Goal: Contribute content: Contribute content

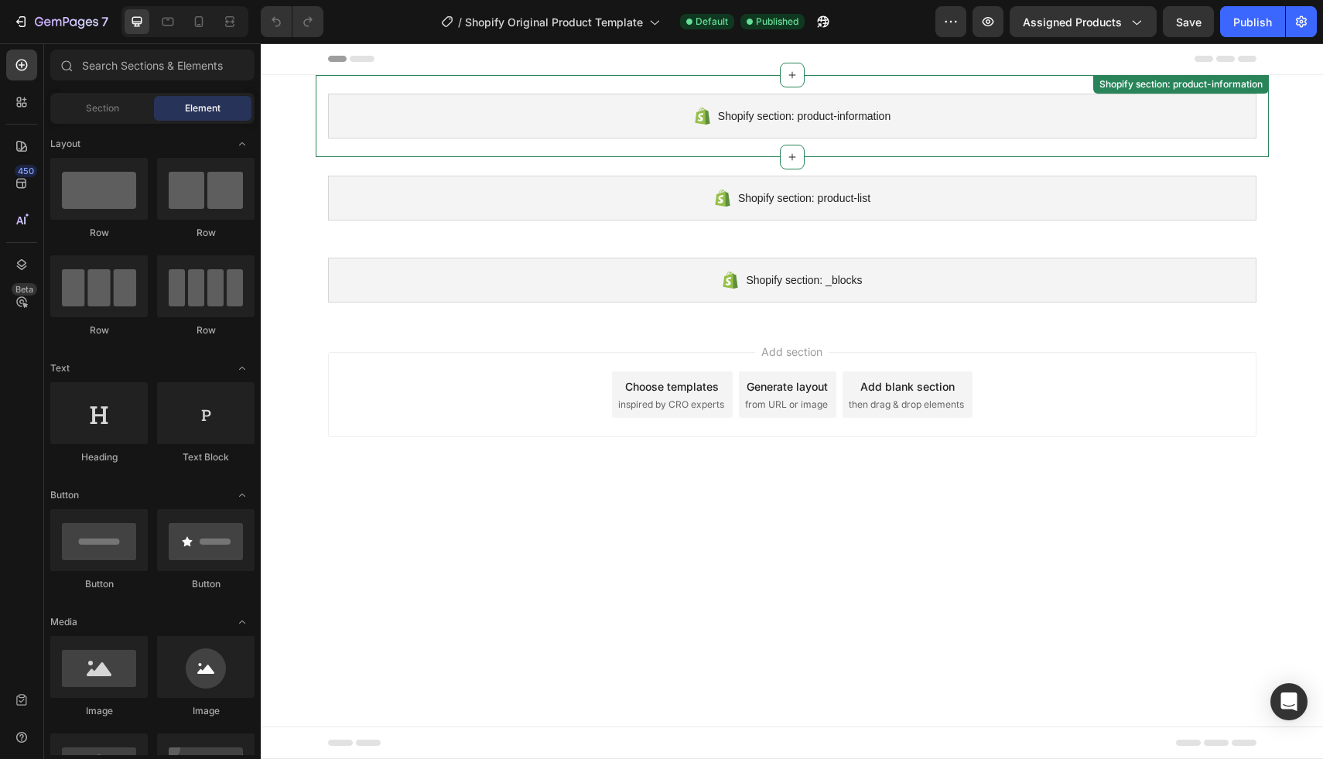
click at [711, 132] on div "Shopify section: product-information" at bounding box center [792, 116] width 928 height 45
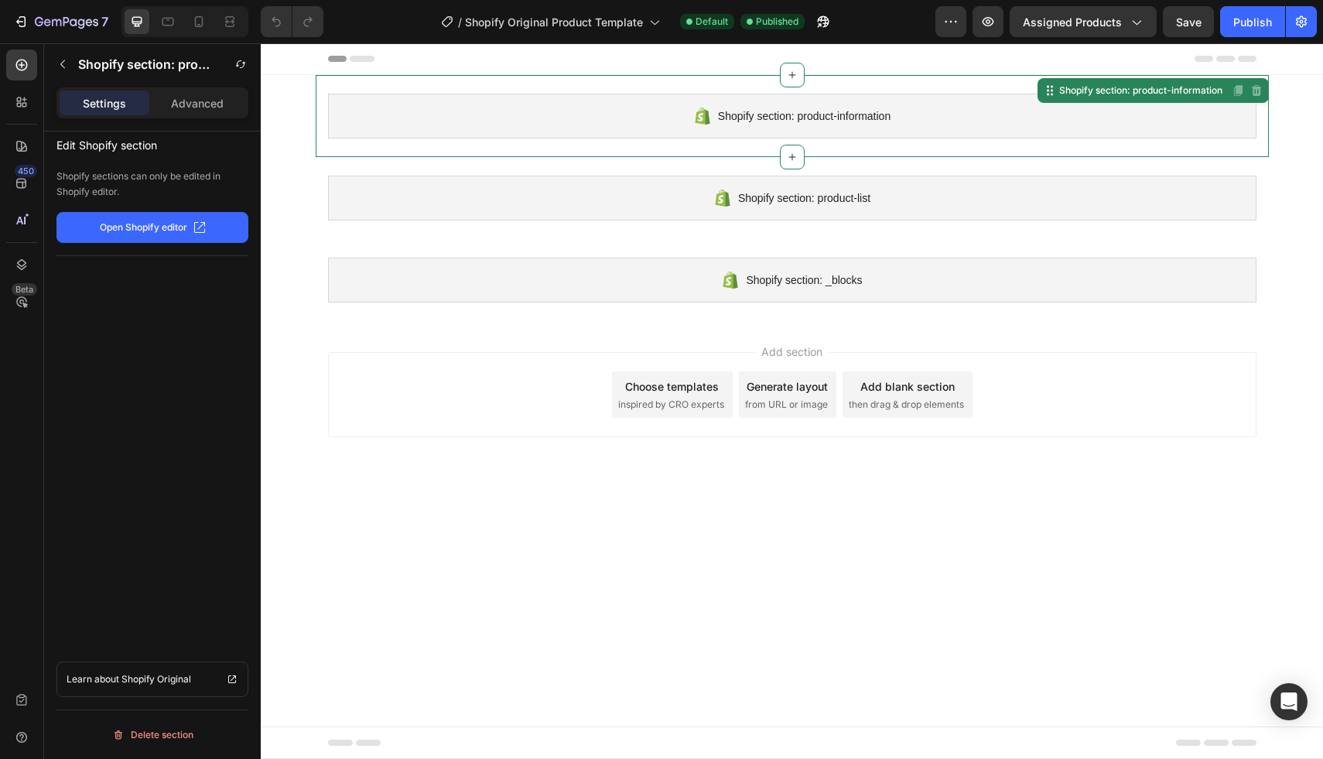
click at [711, 132] on div "Shopify section: product-information" at bounding box center [792, 116] width 928 height 45
click at [26, 19] on icon "button" at bounding box center [20, 21] width 15 height 15
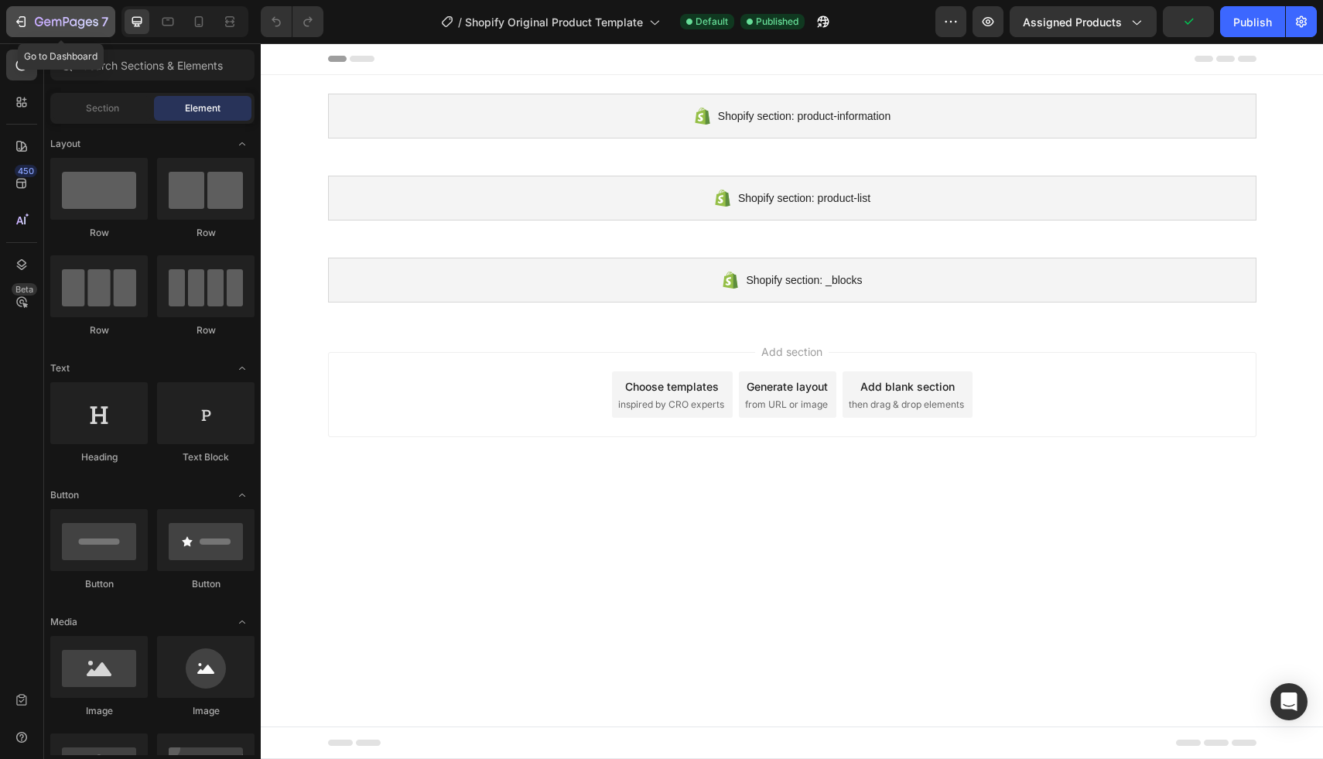
click at [19, 21] on icon "button" at bounding box center [20, 21] width 15 height 15
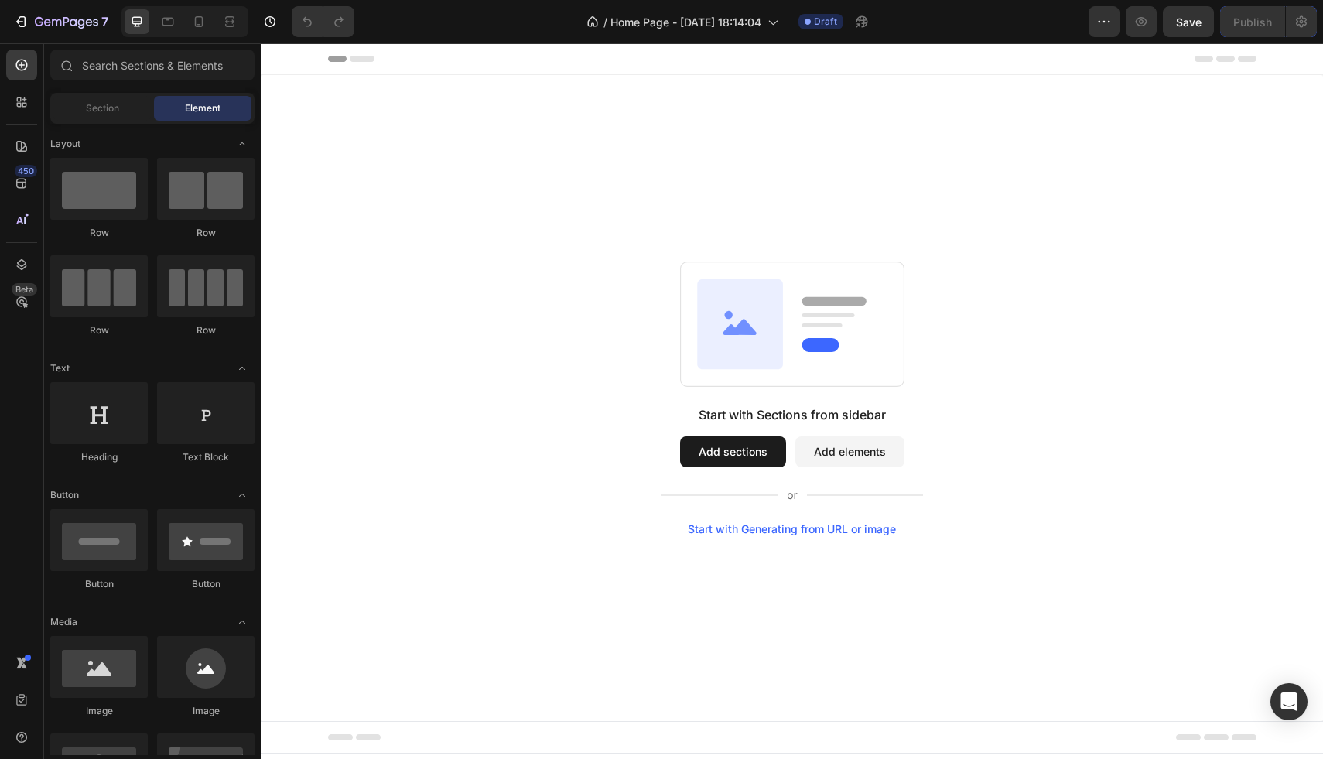
click at [745, 453] on button "Add sections" at bounding box center [733, 451] width 106 height 31
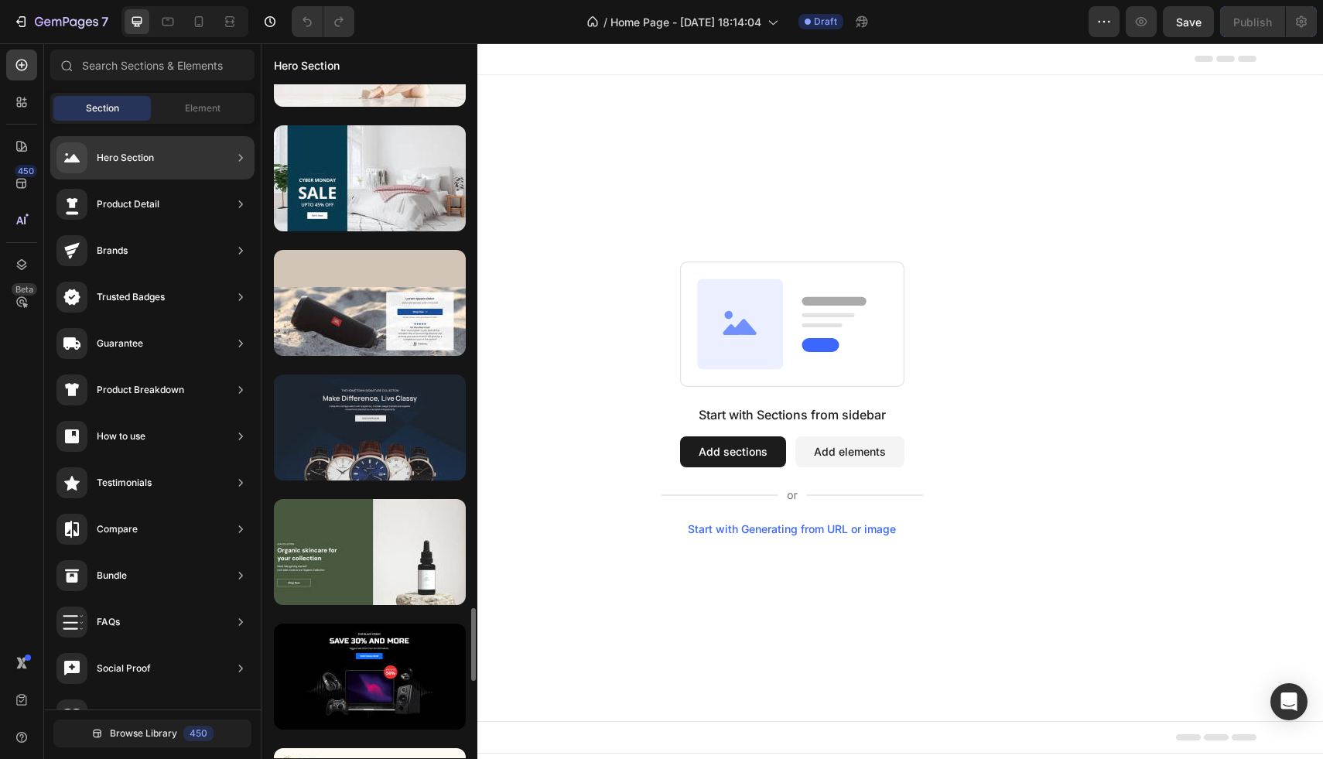
scroll to position [4823, 0]
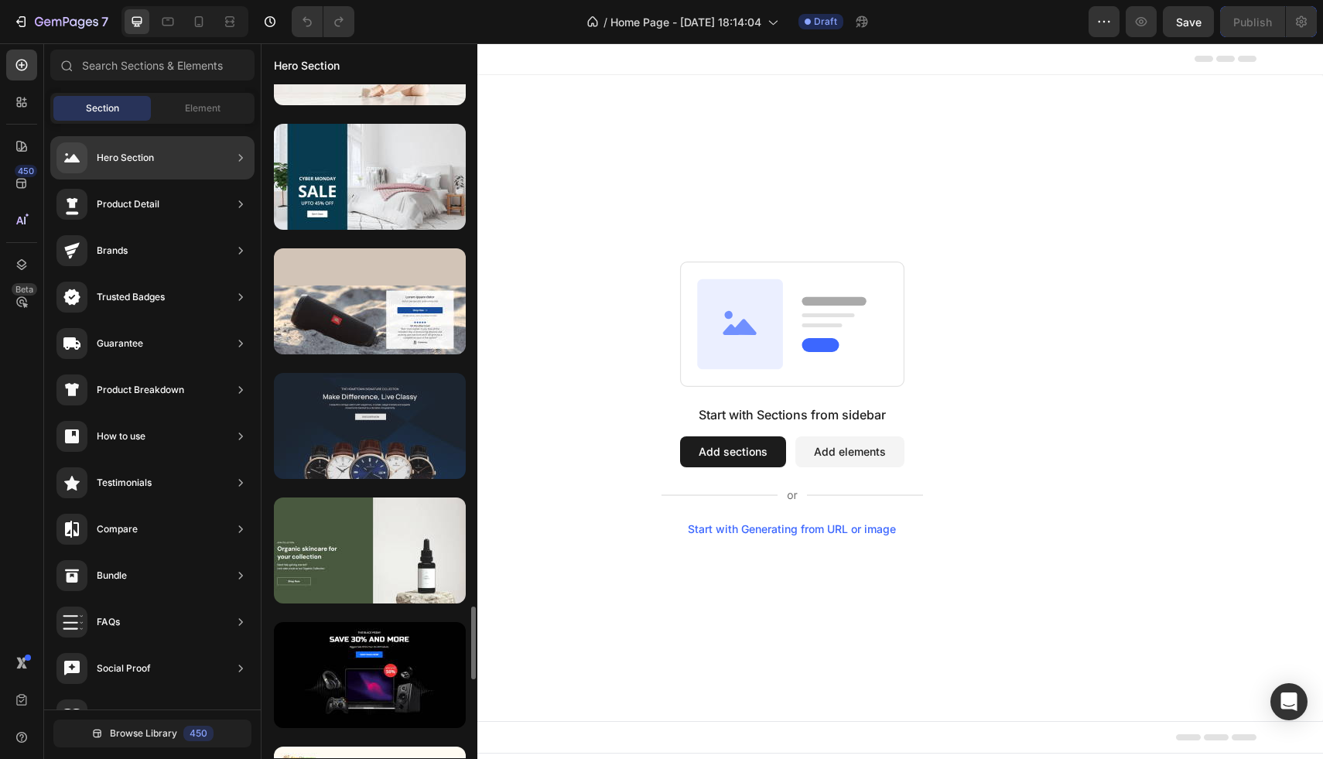
click at [397, 415] on div at bounding box center [370, 426] width 192 height 106
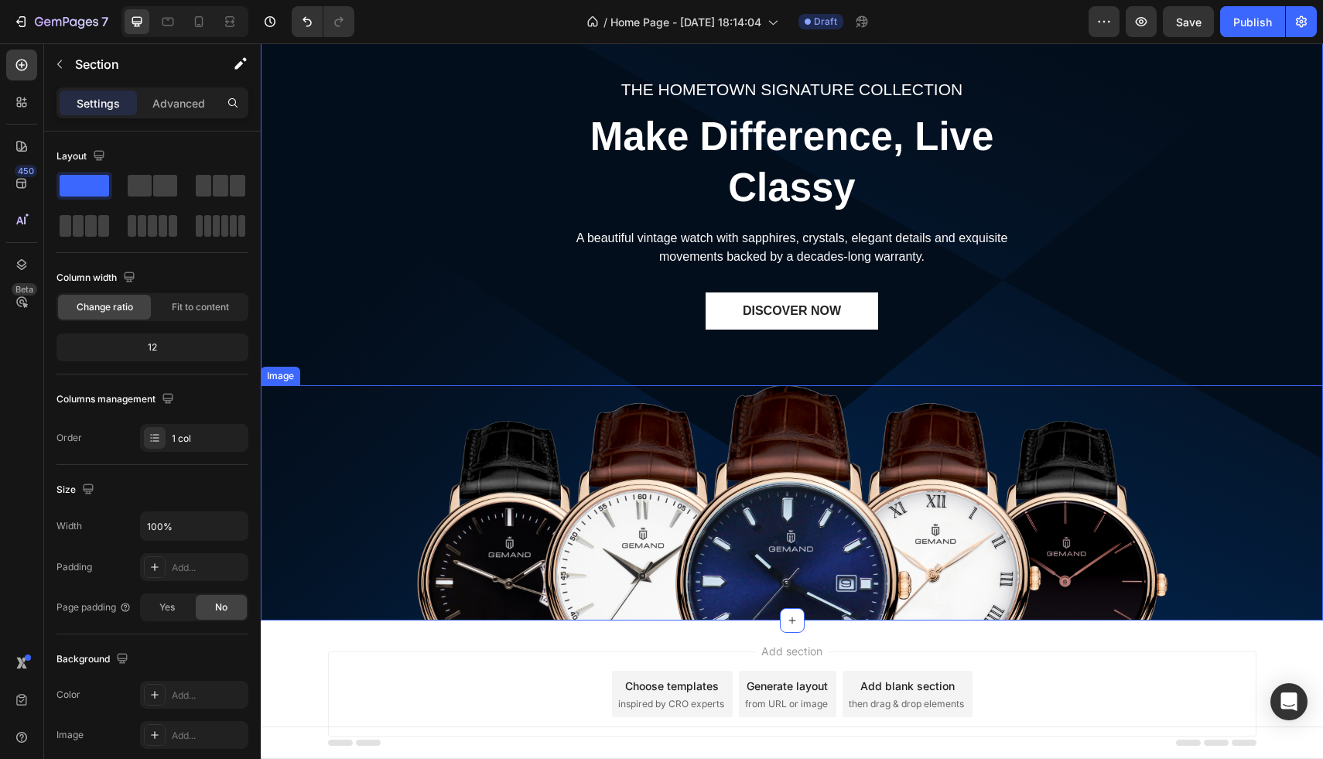
scroll to position [142, 0]
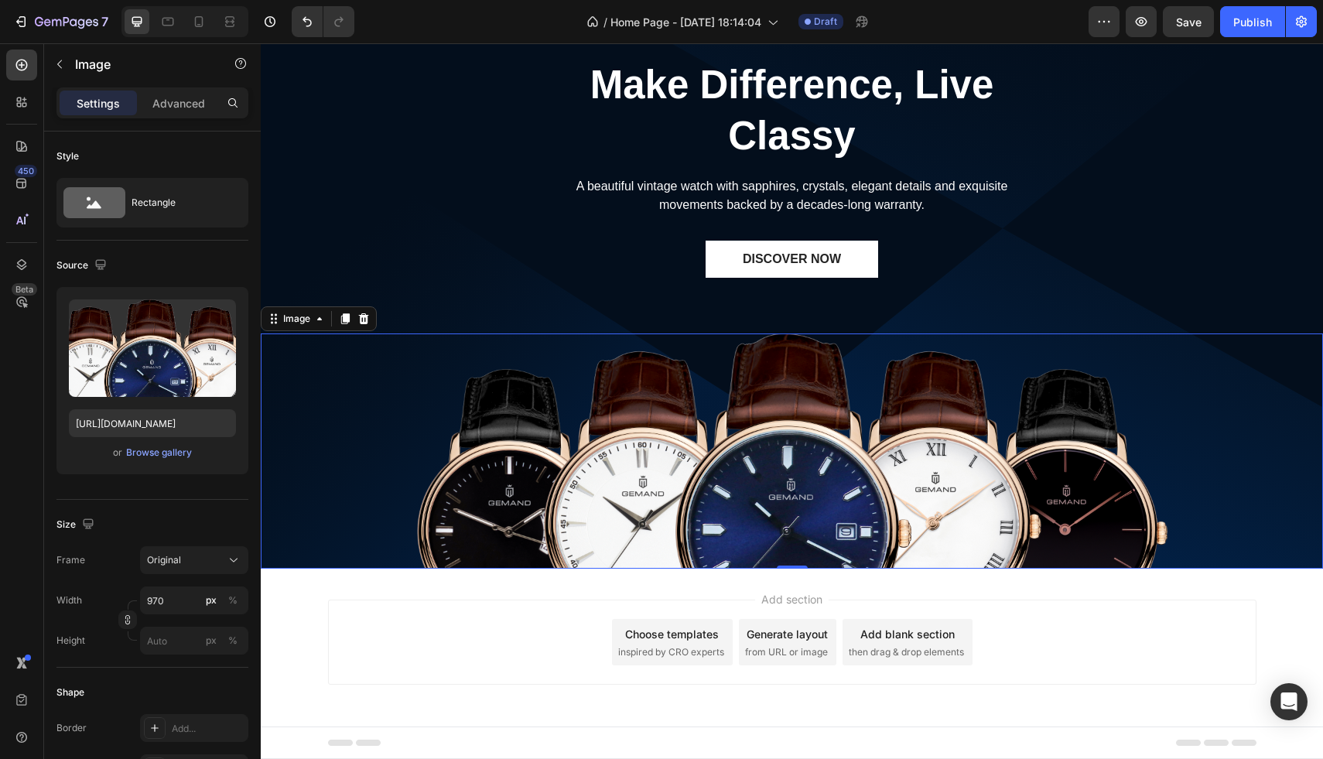
click at [731, 458] on img at bounding box center [792, 450] width 750 height 235
click at [173, 425] on input "https://ucarecdn.com/b0ba03a3-60cb-46f9-97c1-49a090c17422/-/format/auto/-/previ…" at bounding box center [152, 423] width 167 height 28
click at [173, 250] on div "Source Upload Image https://ucarecdn.com/b0ba03a3-60cb-46f9-97c1-49a090c17422/-…" at bounding box center [152, 370] width 192 height 259
click at [165, 453] on div "Browse gallery" at bounding box center [159, 453] width 66 height 14
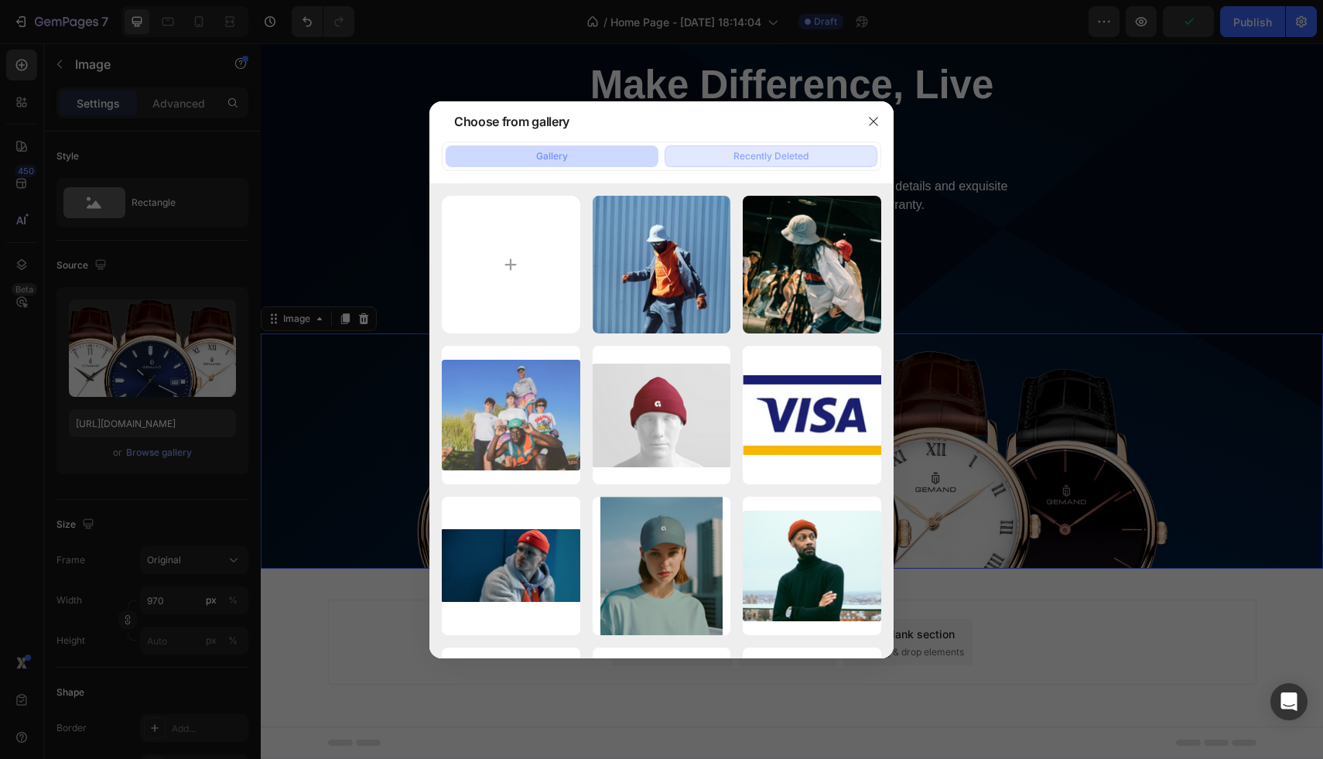
click at [734, 158] on div "Recently Deleted" at bounding box center [770, 156] width 75 height 14
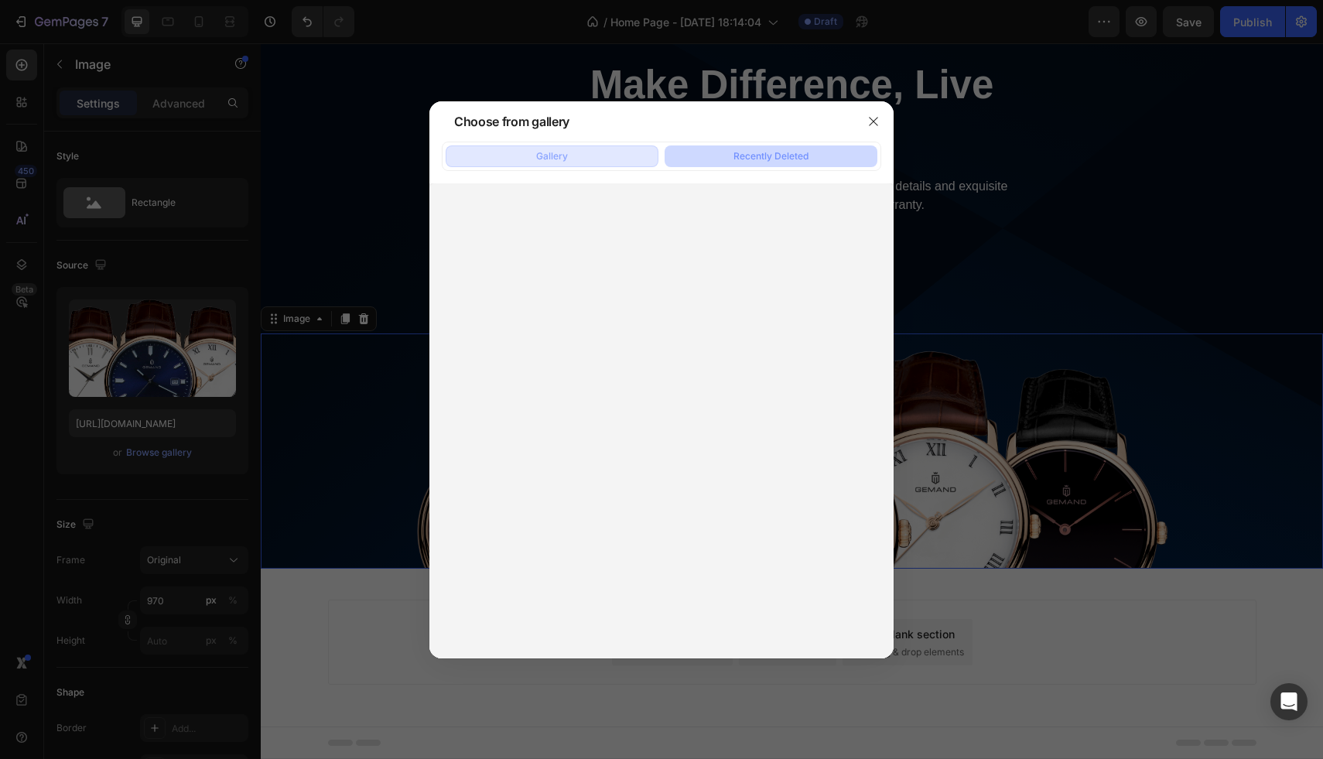
click at [616, 156] on button "Gallery" at bounding box center [552, 156] width 213 height 22
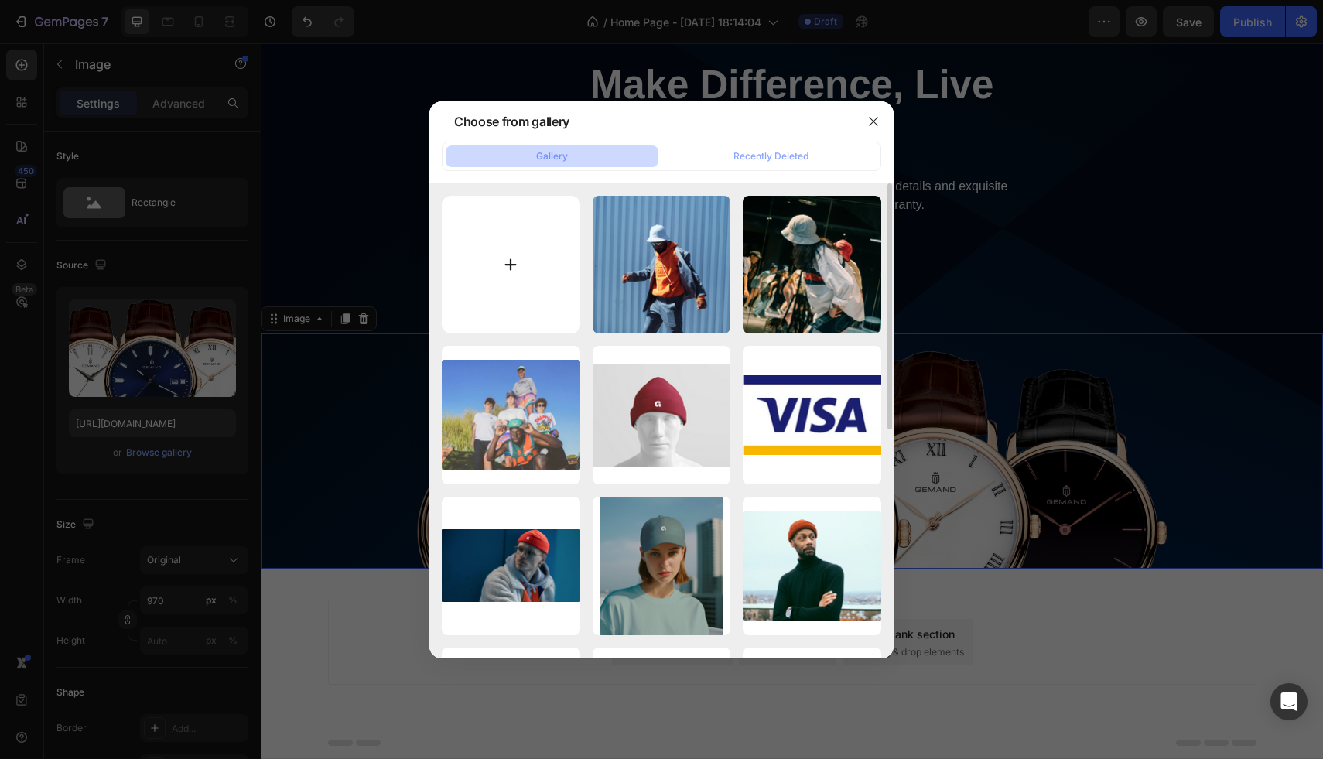
click at [555, 243] on input "file" at bounding box center [511, 265] width 138 height 138
type input "C:\fakepath\231D5FBE-DCAB-4C3F-992C-10EDD0FA6544.PNG"
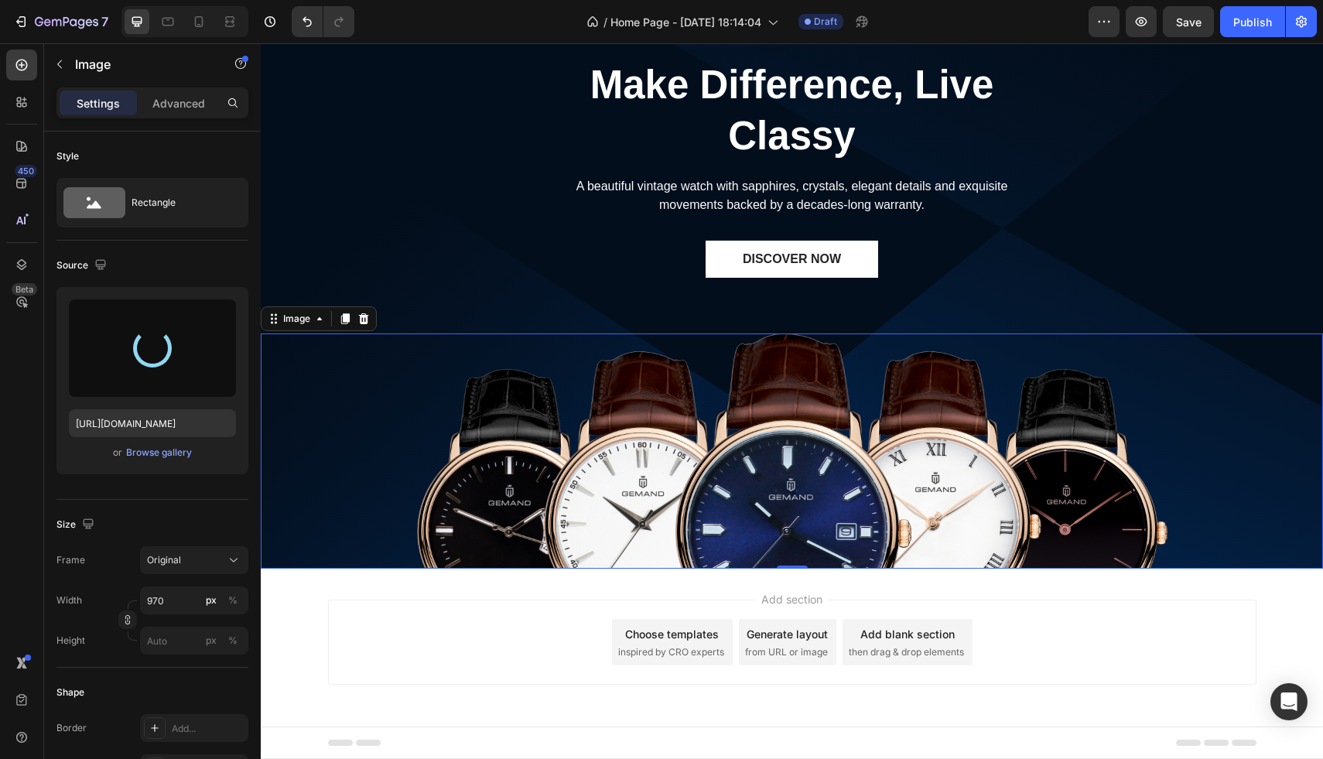
type input "https://cdn.shopify.com/s/files/1/0929/7113/9458/files/gempages_586038464412123…"
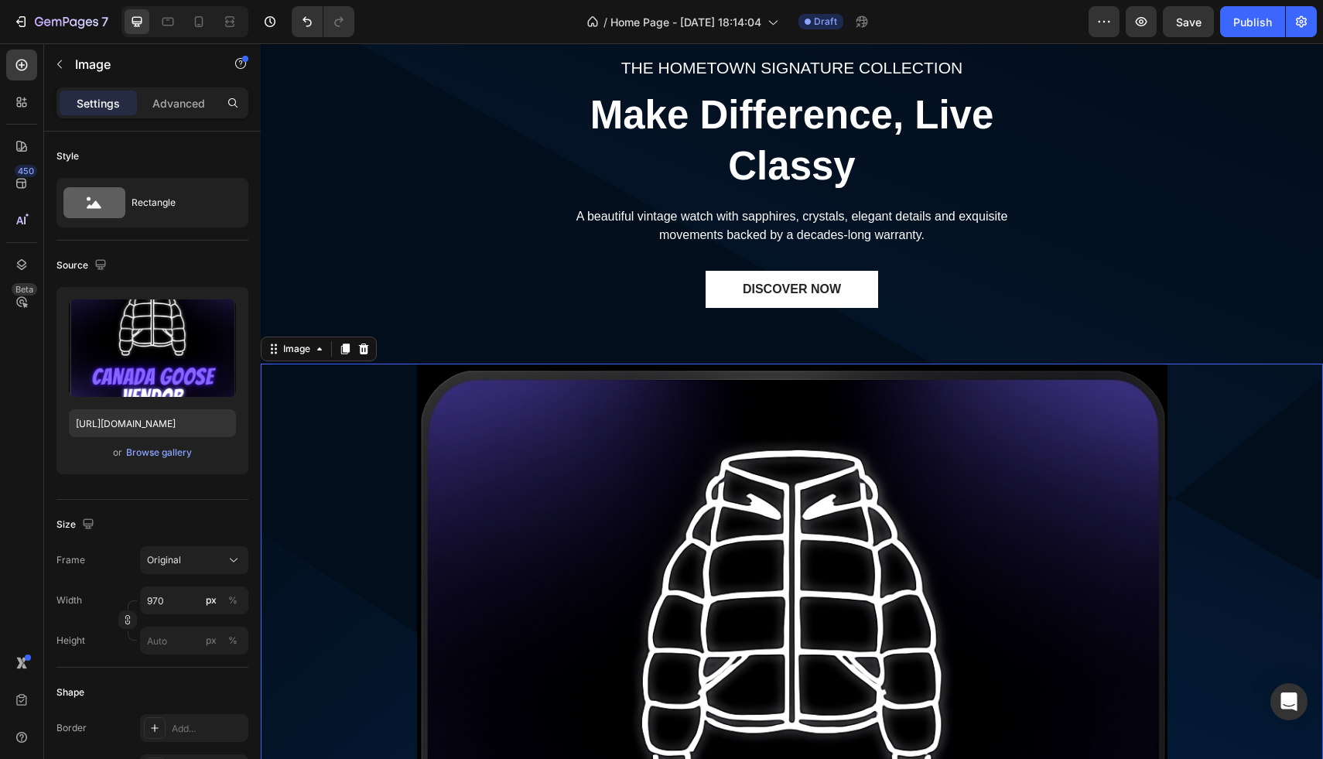
scroll to position [0, 0]
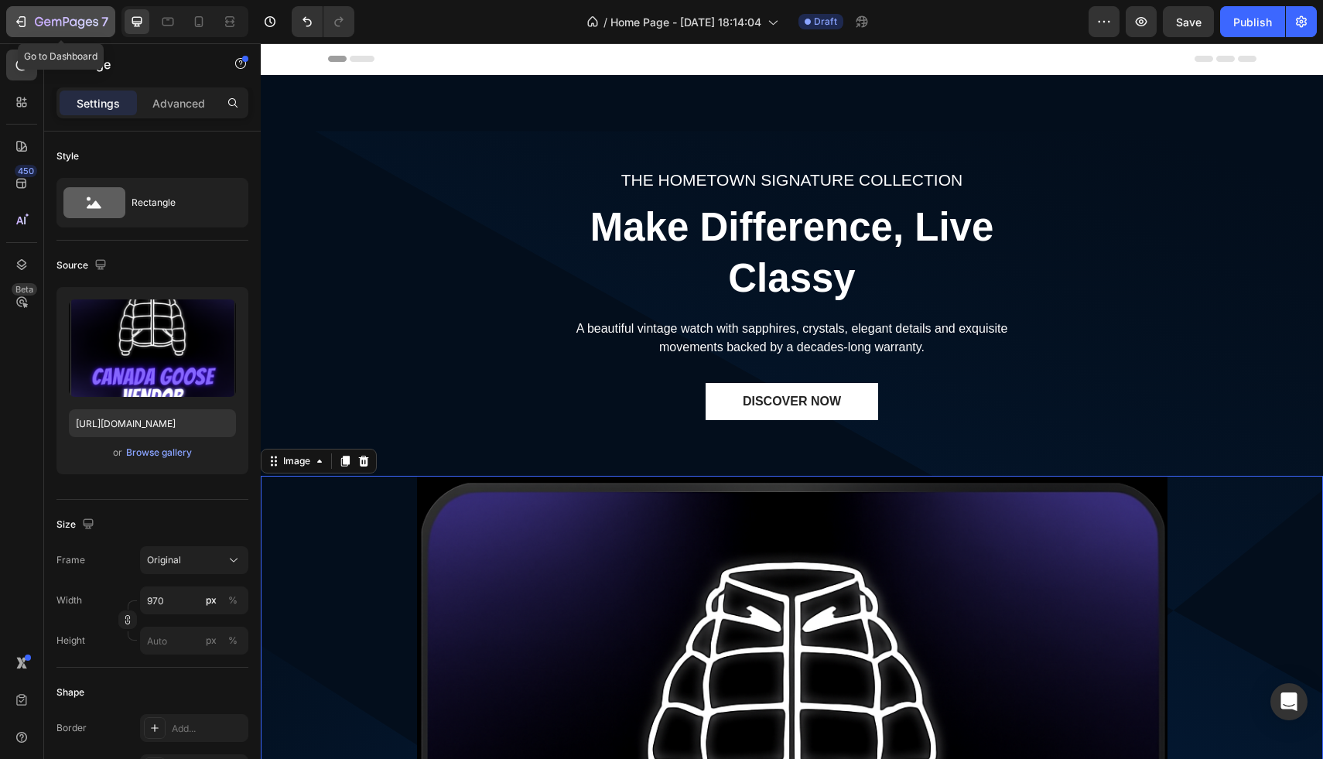
click at [26, 22] on icon "button" at bounding box center [20, 21] width 15 height 15
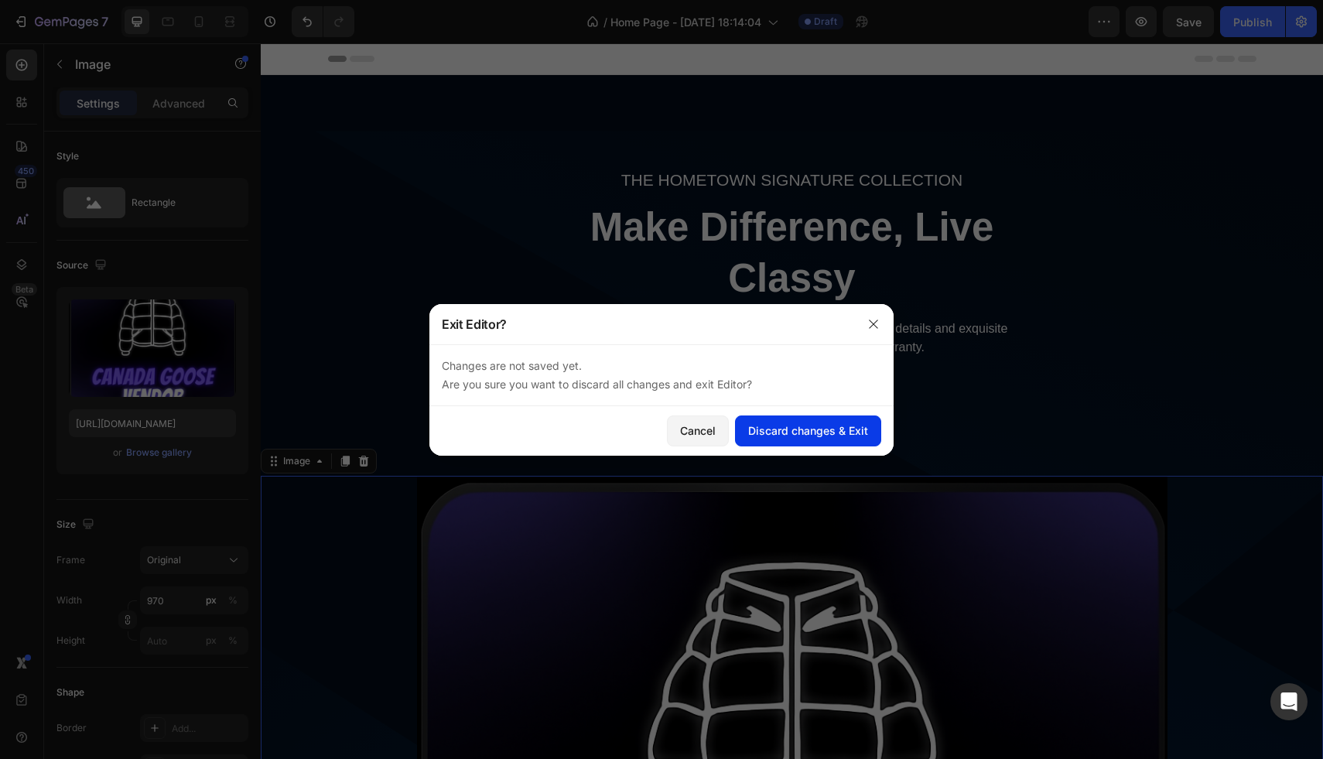
click at [801, 443] on button "Discard changes & Exit" at bounding box center [808, 430] width 146 height 31
